Goal: Task Accomplishment & Management: Manage account settings

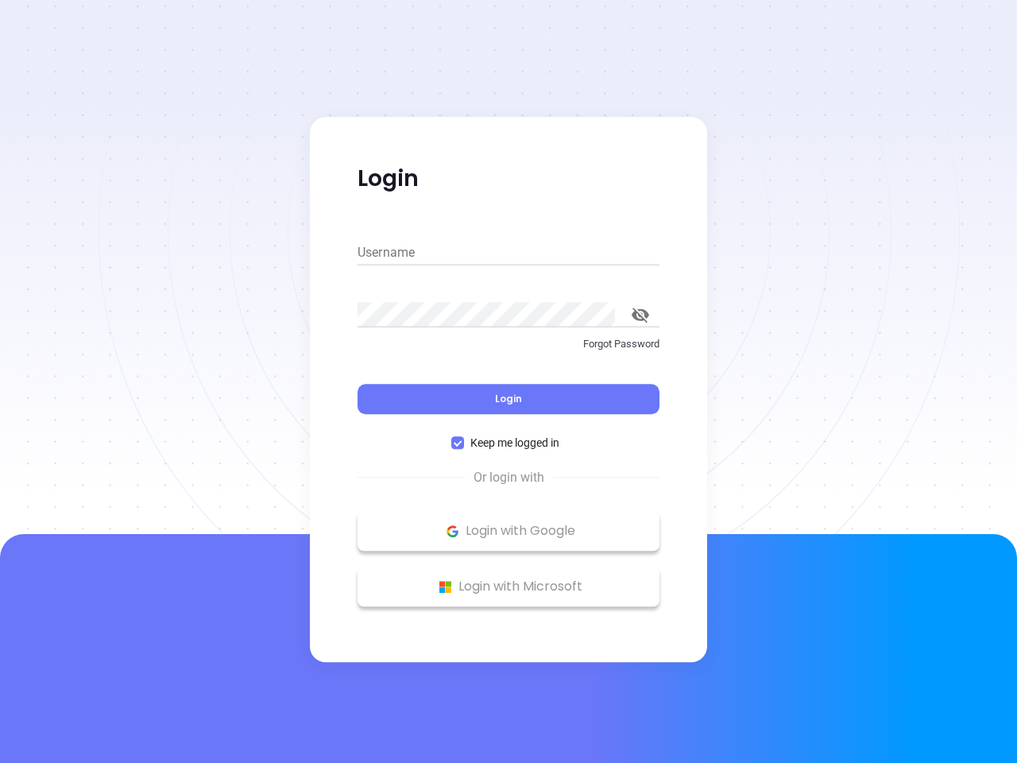
click at [509, 382] on div "Login" at bounding box center [509, 389] width 302 height 49
click at [509, 253] on input "Username" at bounding box center [509, 252] width 302 height 25
click at [641, 315] on icon "toggle password visibility" at bounding box center [640, 315] width 17 height 15
click at [509, 399] on span "Login" at bounding box center [508, 399] width 27 height 14
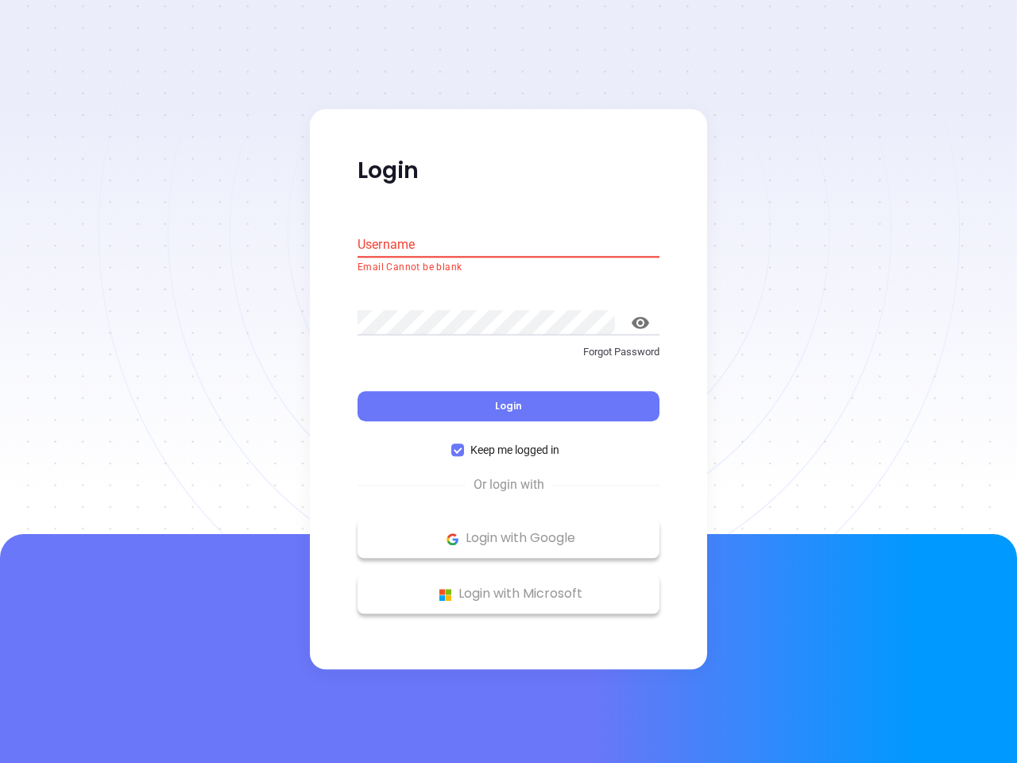
click at [509, 443] on span "Keep me logged in" at bounding box center [515, 450] width 102 height 17
click at [464, 444] on input "Keep me logged in" at bounding box center [457, 450] width 13 height 13
checkbox input "false"
click at [509, 531] on p "Login with Google" at bounding box center [509, 539] width 286 height 24
click at [509, 587] on p "Login with Microsoft" at bounding box center [509, 595] width 286 height 24
